Goal: Contribute content: Add original content to the website for others to see

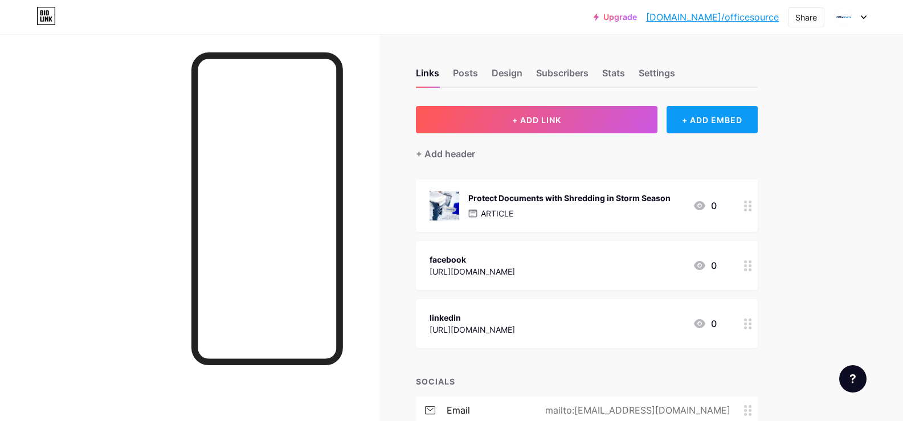
click at [702, 111] on div "+ ADD EMBED" at bounding box center [711, 119] width 91 height 27
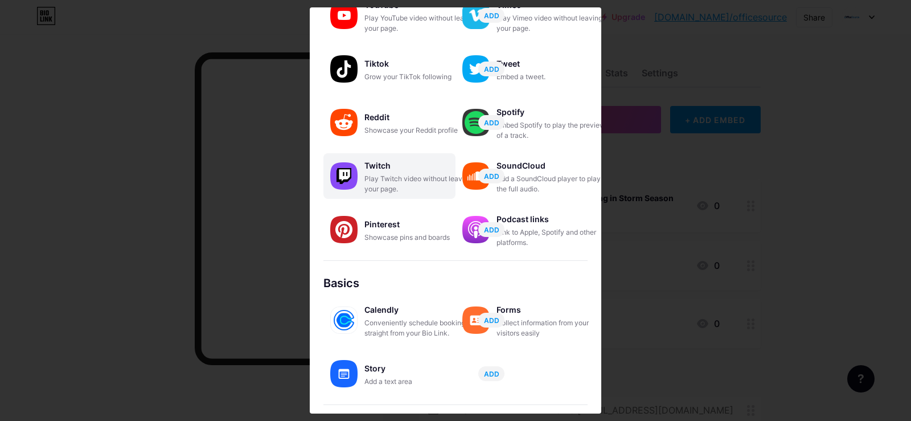
scroll to position [174, 0]
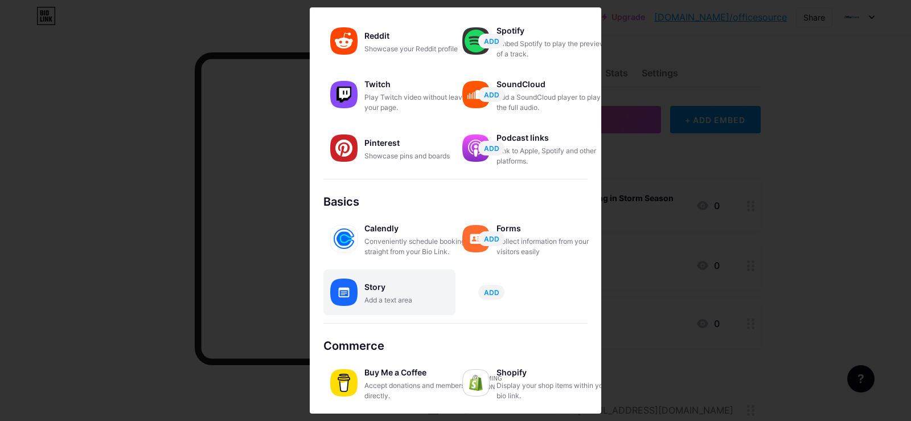
click at [402, 299] on div "Add a text area" at bounding box center [422, 300] width 114 height 10
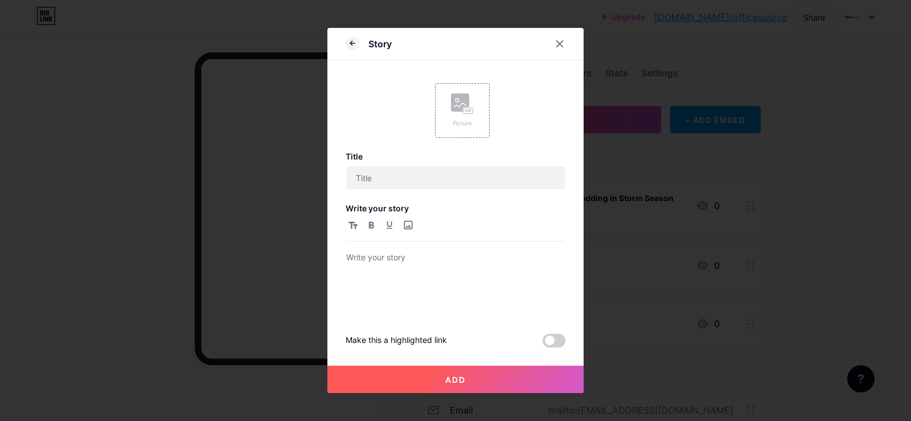
scroll to position [0, 0]
click at [479, 131] on div "Picture" at bounding box center [462, 110] width 55 height 55
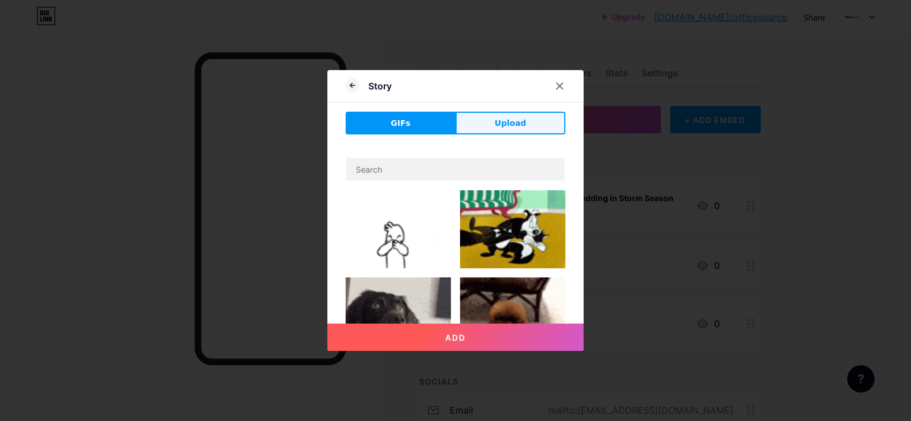
click at [518, 124] on span "Upload" at bounding box center [510, 123] width 31 height 12
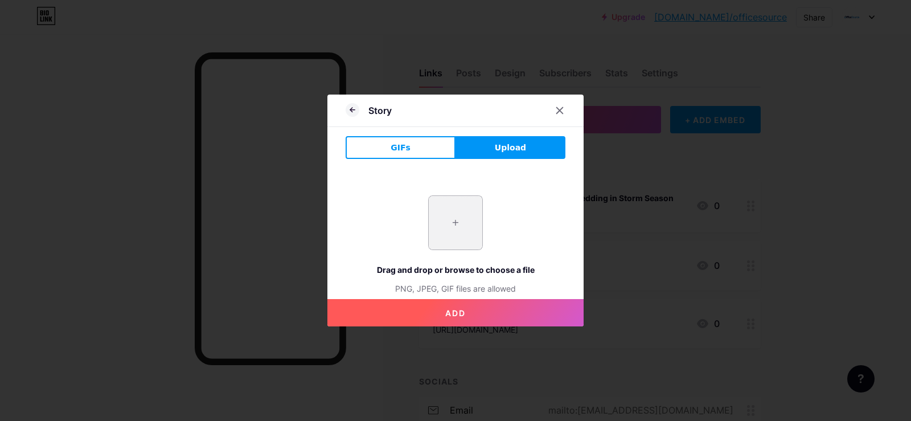
click at [461, 216] on input "file" at bounding box center [456, 223] width 54 height 54
type input "C:\fakepath\imgi_29_68d66bcbfb72e0001dc19e22.jpeg"
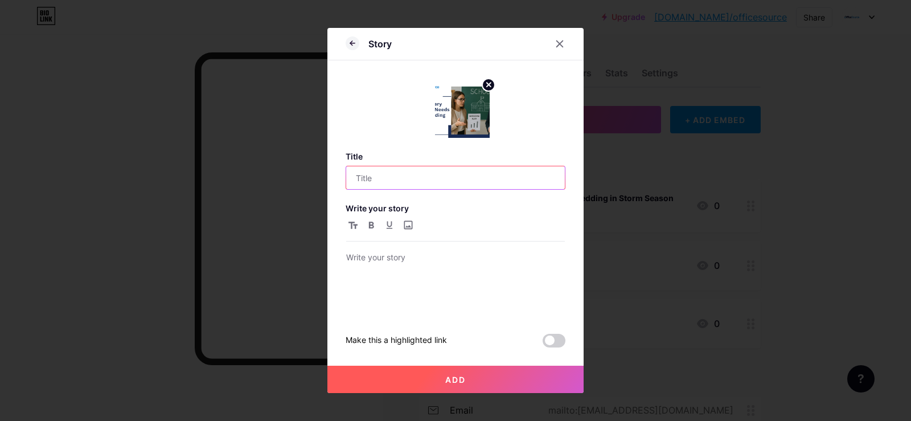
click at [414, 179] on input "text" at bounding box center [455, 177] width 219 height 23
paste input "Protect Student Data with a School Shredding Plan"
type input "Protect Student Data with a School Shredding Plan"
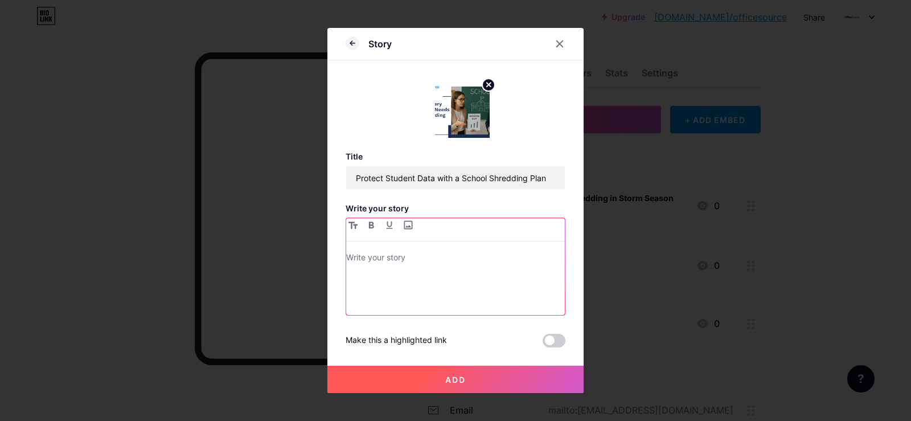
click at [461, 264] on p at bounding box center [455, 259] width 219 height 16
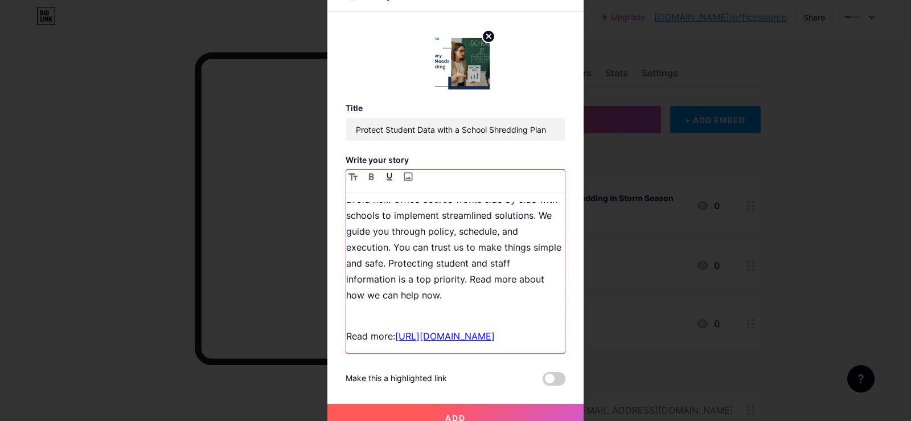
scroll to position [35, 0]
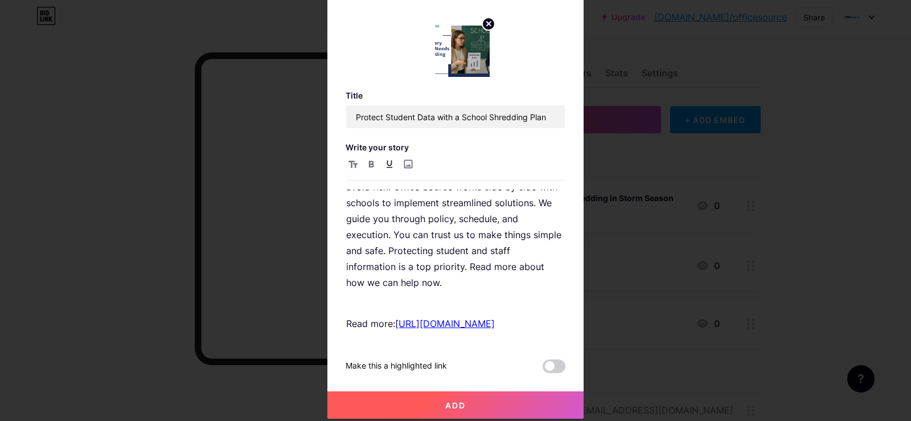
click at [514, 402] on button "Add" at bounding box center [456, 404] width 256 height 27
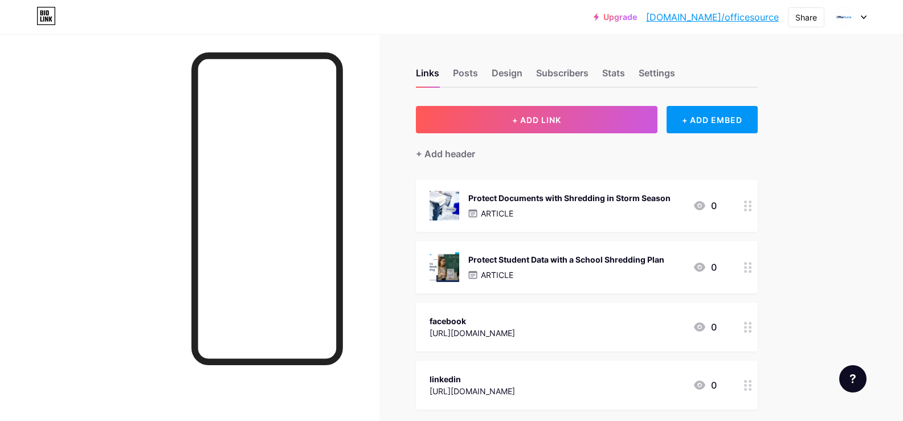
click at [557, 193] on div "Protect Documents with Shredding in Storm Season" at bounding box center [569, 198] width 202 height 12
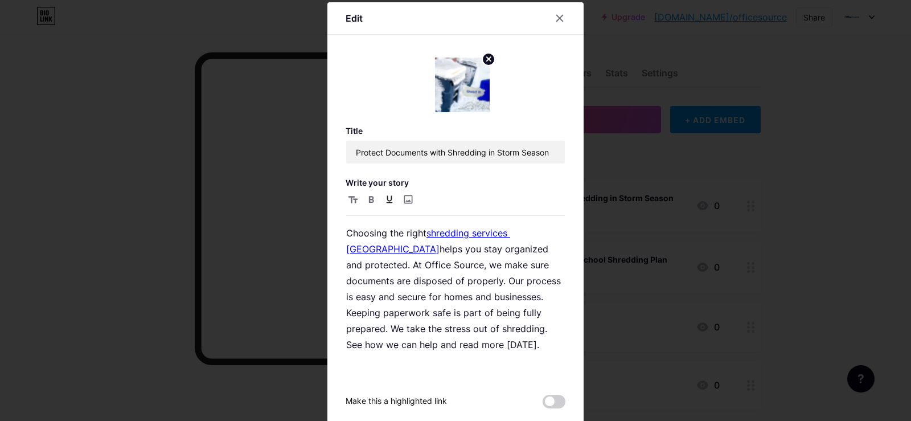
click at [431, 166] on div "Title Protect Documents with Shredding in Storm Season Write your story Choosin…" at bounding box center [456, 283] width 220 height 314
click at [452, 148] on input "Protect Documents with Shredding in Storm Season" at bounding box center [455, 152] width 219 height 23
paste input "School Security Starts with a Shredding Pla"
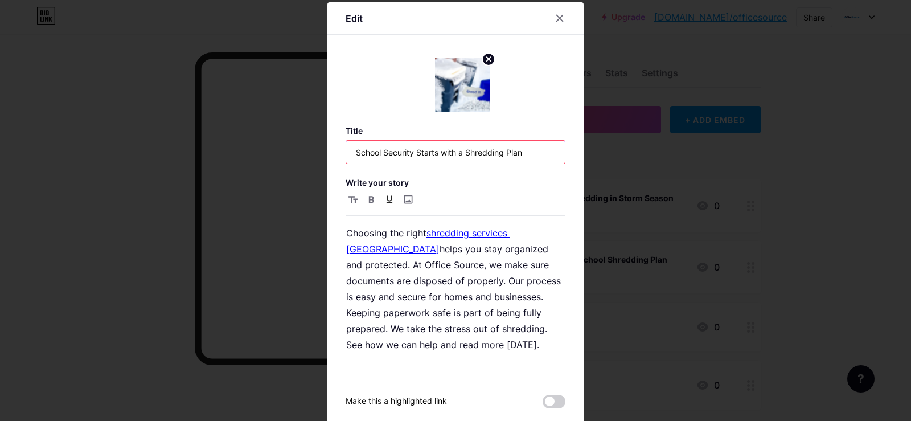
type input "School Security Starts with a Shredding Plan"
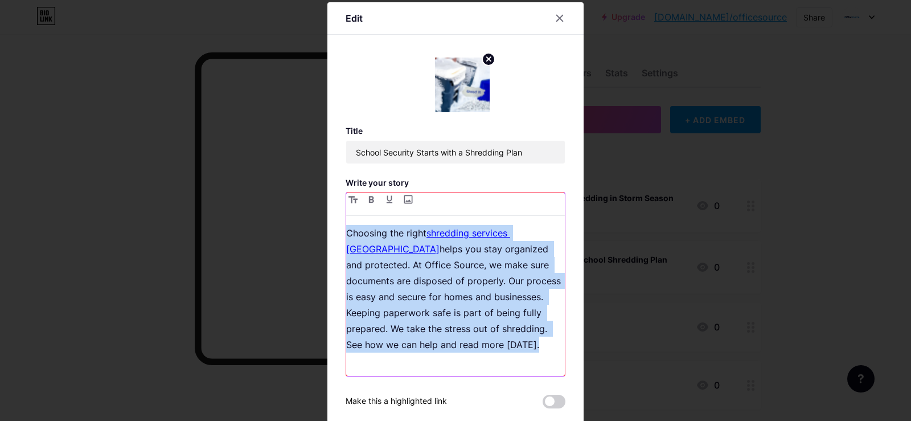
drag, startPoint x: 504, startPoint y: 347, endPoint x: 301, endPoint y: 208, distance: 245.1
click at [301, 208] on div "Edit Title School Security Starts with a Shredding Plan Write your story Choosi…" at bounding box center [455, 210] width 911 height 421
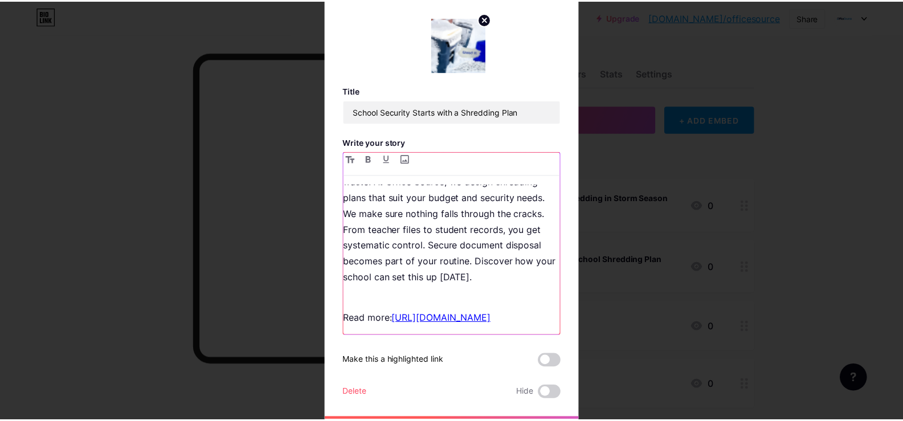
scroll to position [67, 0]
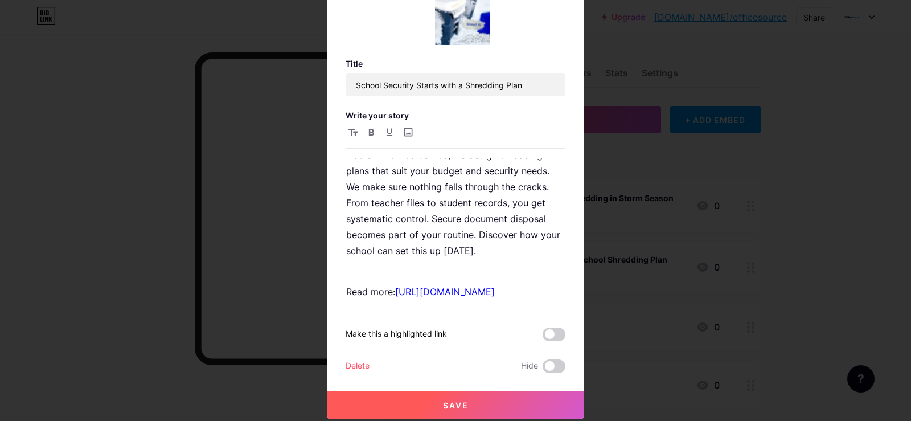
click at [525, 409] on button "Save" at bounding box center [456, 404] width 256 height 27
